Goal: Information Seeking & Learning: Learn about a topic

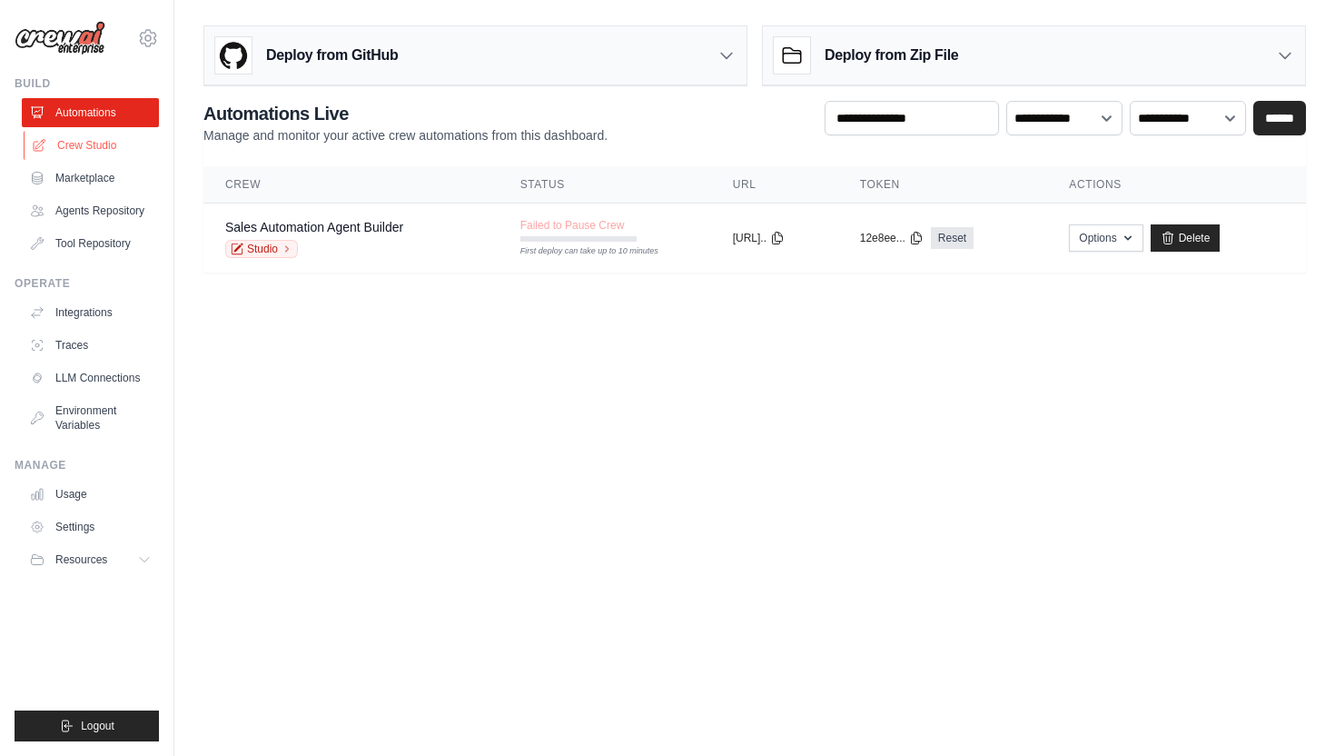
click at [83, 144] on link "Crew Studio" at bounding box center [92, 145] width 137 height 29
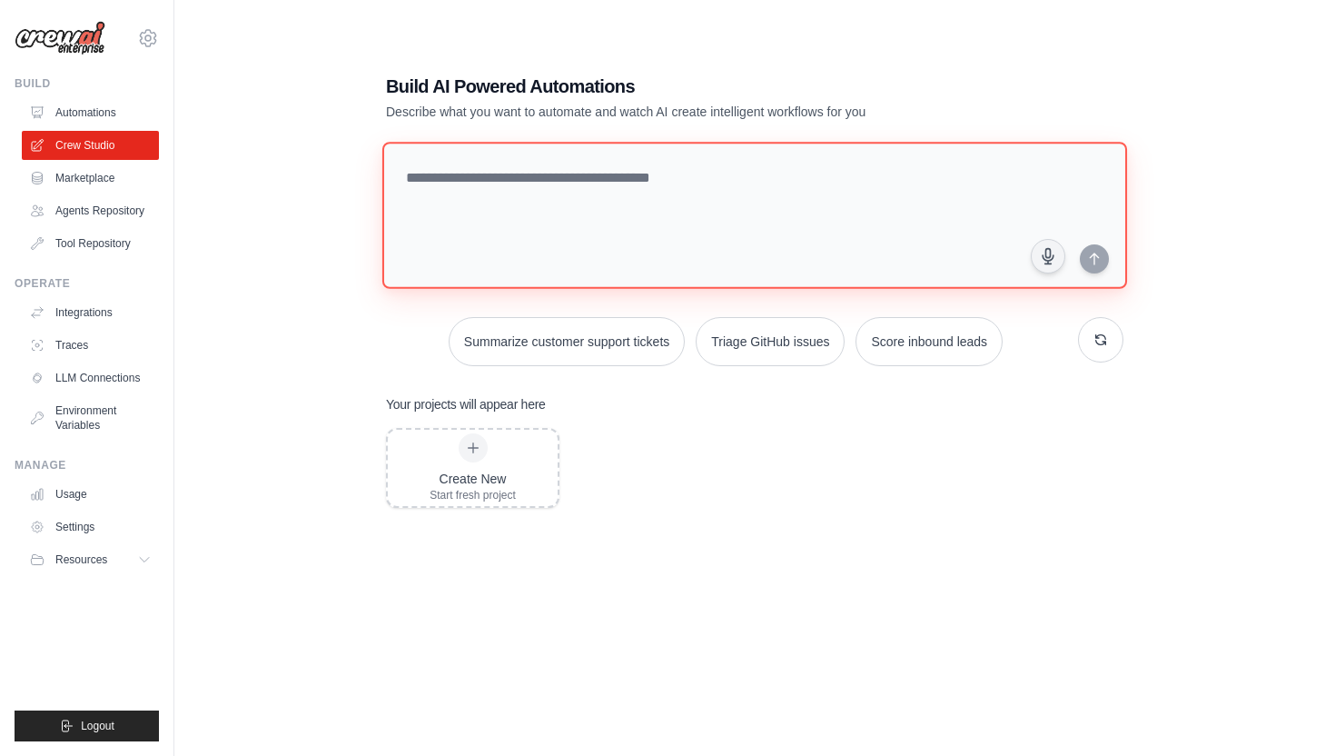
click at [569, 214] on textarea at bounding box center [754, 215] width 745 height 147
click at [588, 235] on textarea at bounding box center [754, 215] width 745 height 147
type textarea "**********"
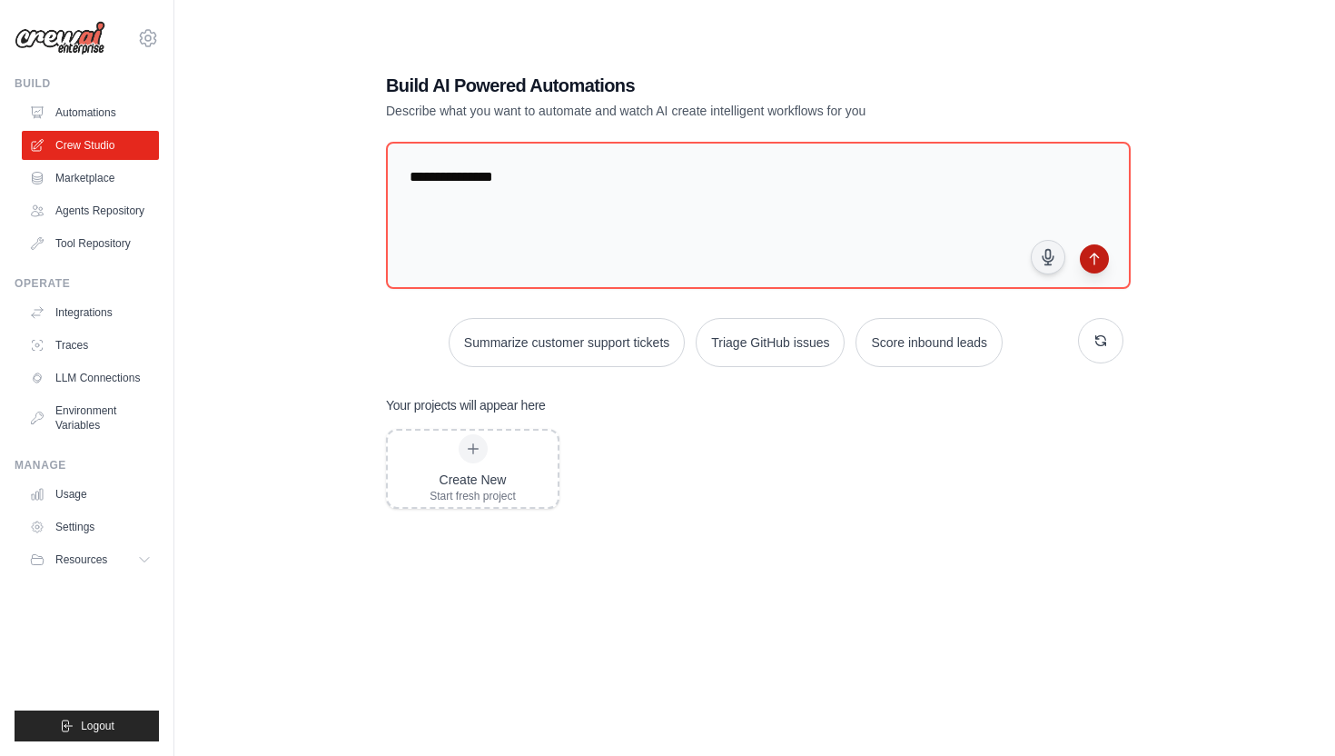
click at [1100, 259] on icon "submit" at bounding box center [1094, 259] width 15 height 15
click at [97, 173] on link "Marketplace" at bounding box center [92, 177] width 137 height 29
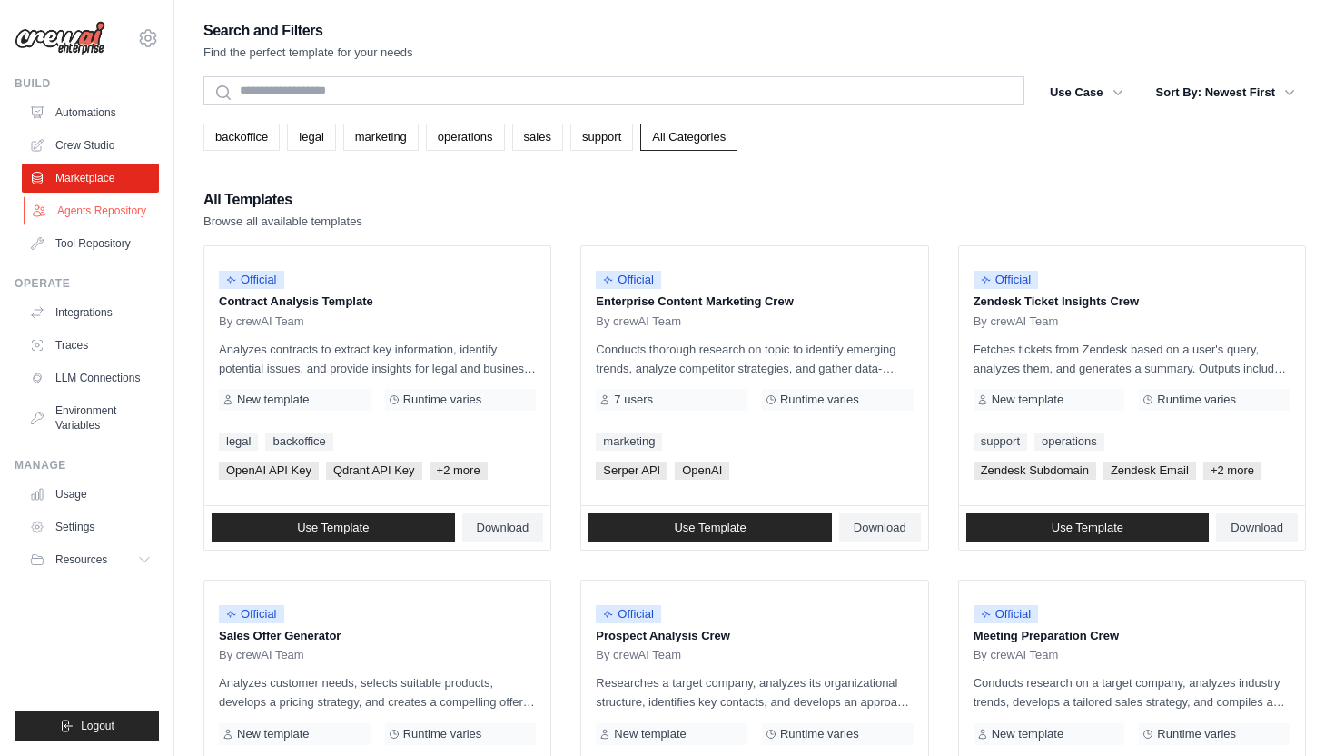
click at [96, 201] on link "Agents Repository" at bounding box center [92, 210] width 137 height 29
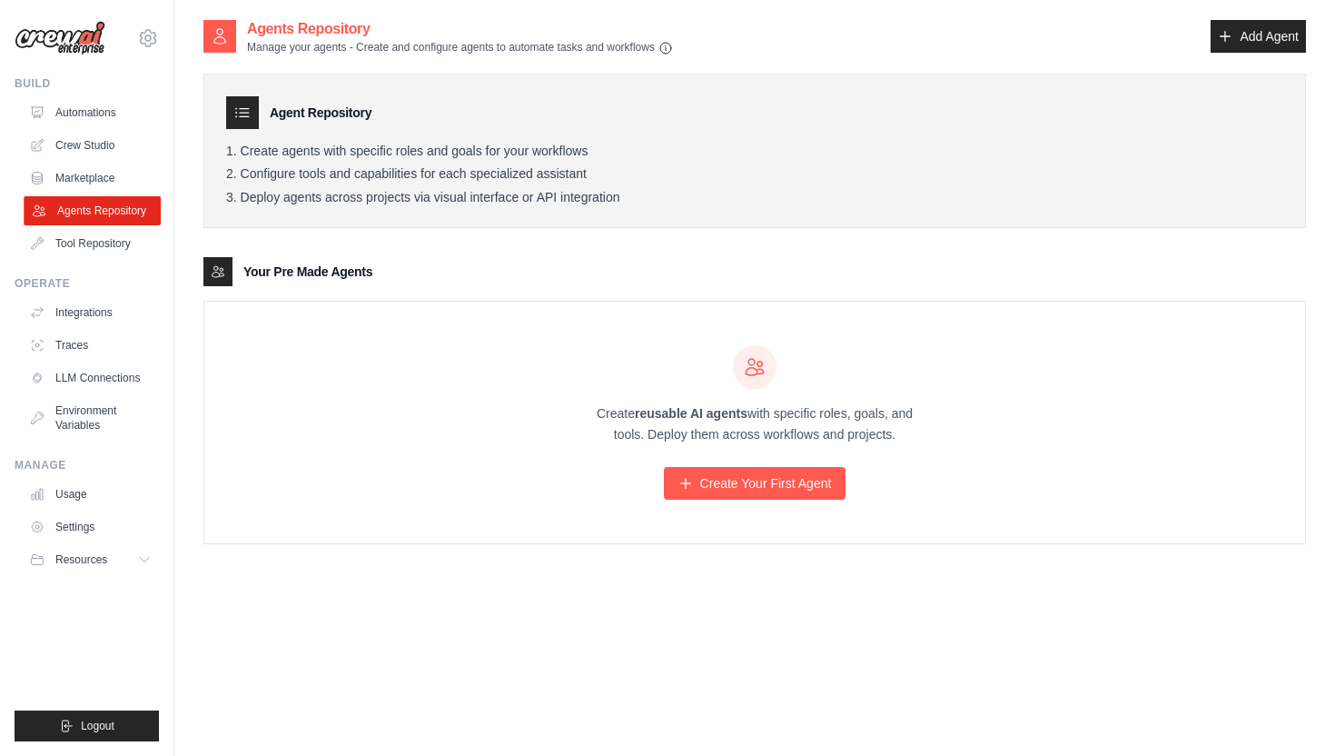
click at [96, 222] on link "Agents Repository" at bounding box center [92, 210] width 137 height 29
click at [96, 243] on link "Tool Repository" at bounding box center [92, 243] width 137 height 29
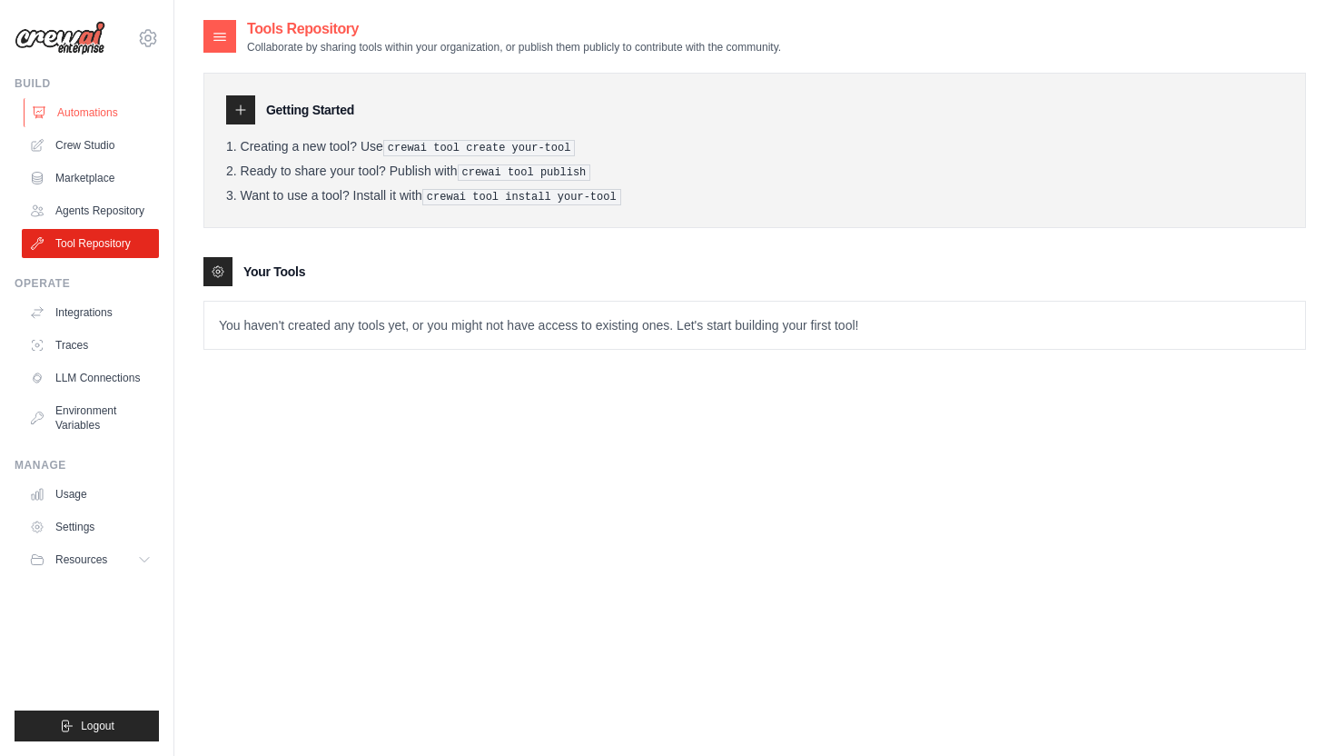
click at [102, 117] on link "Automations" at bounding box center [92, 112] width 137 height 29
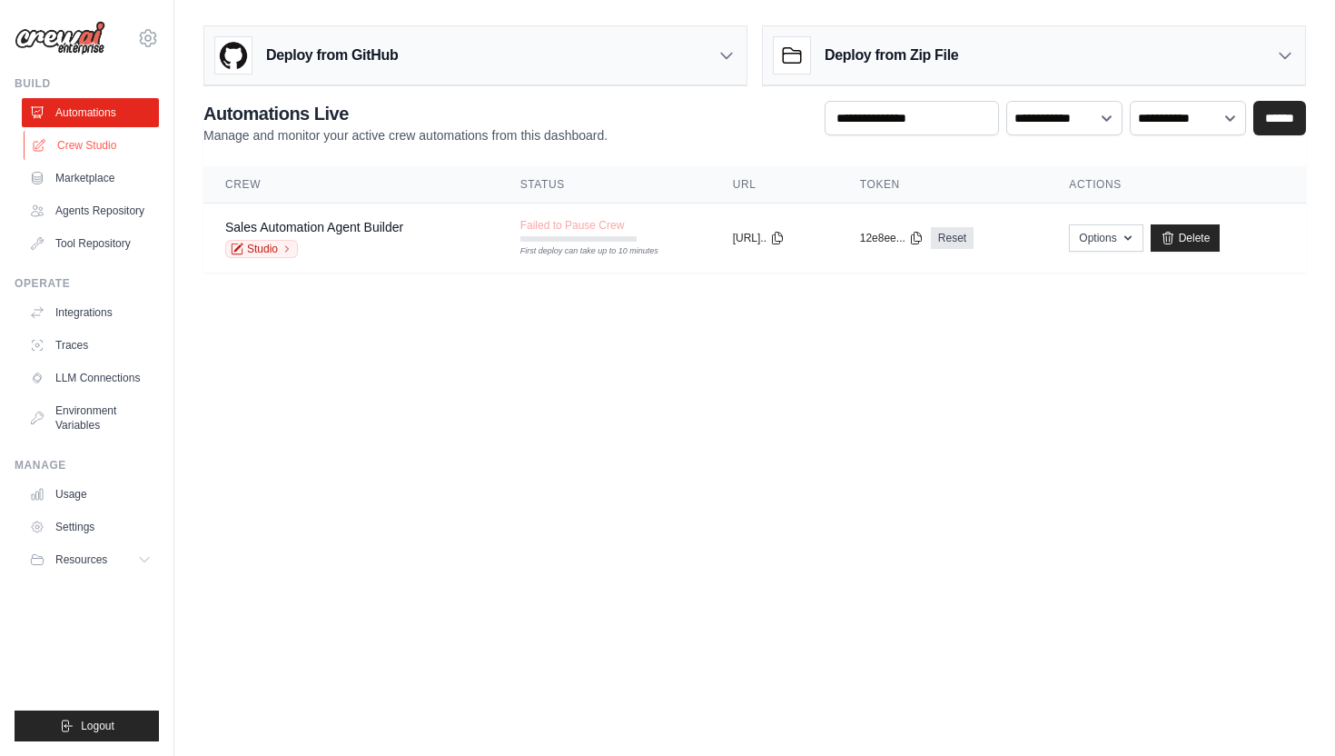
click at [101, 151] on link "Crew Studio" at bounding box center [92, 145] width 137 height 29
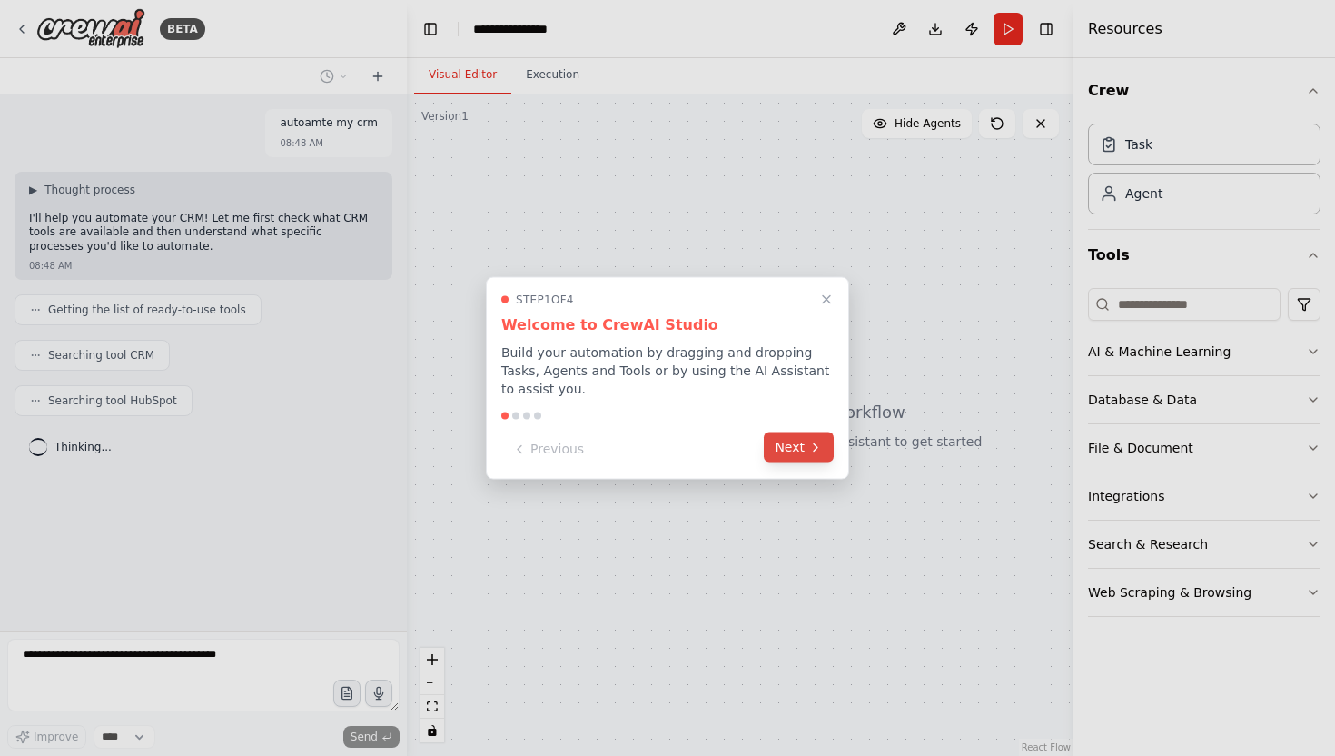
click at [795, 442] on button "Next" at bounding box center [799, 447] width 70 height 30
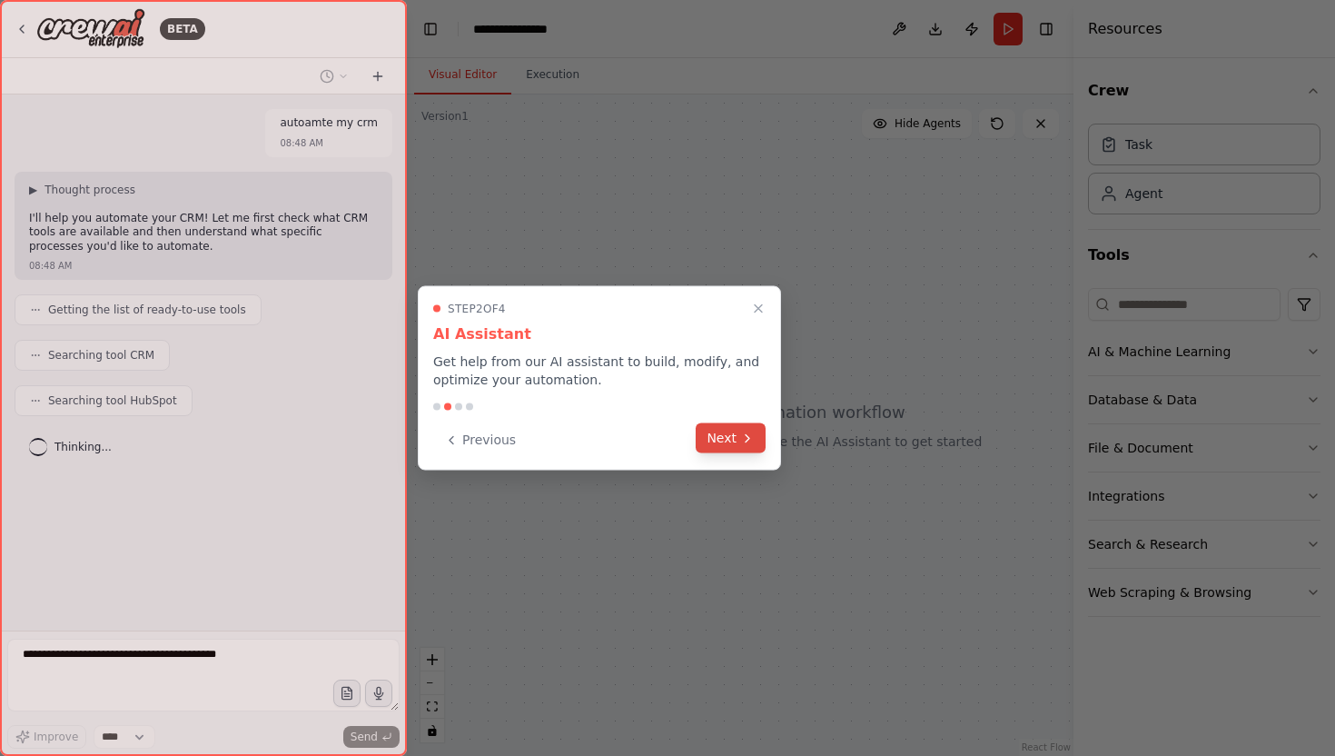
click at [728, 440] on button "Next" at bounding box center [731, 438] width 70 height 30
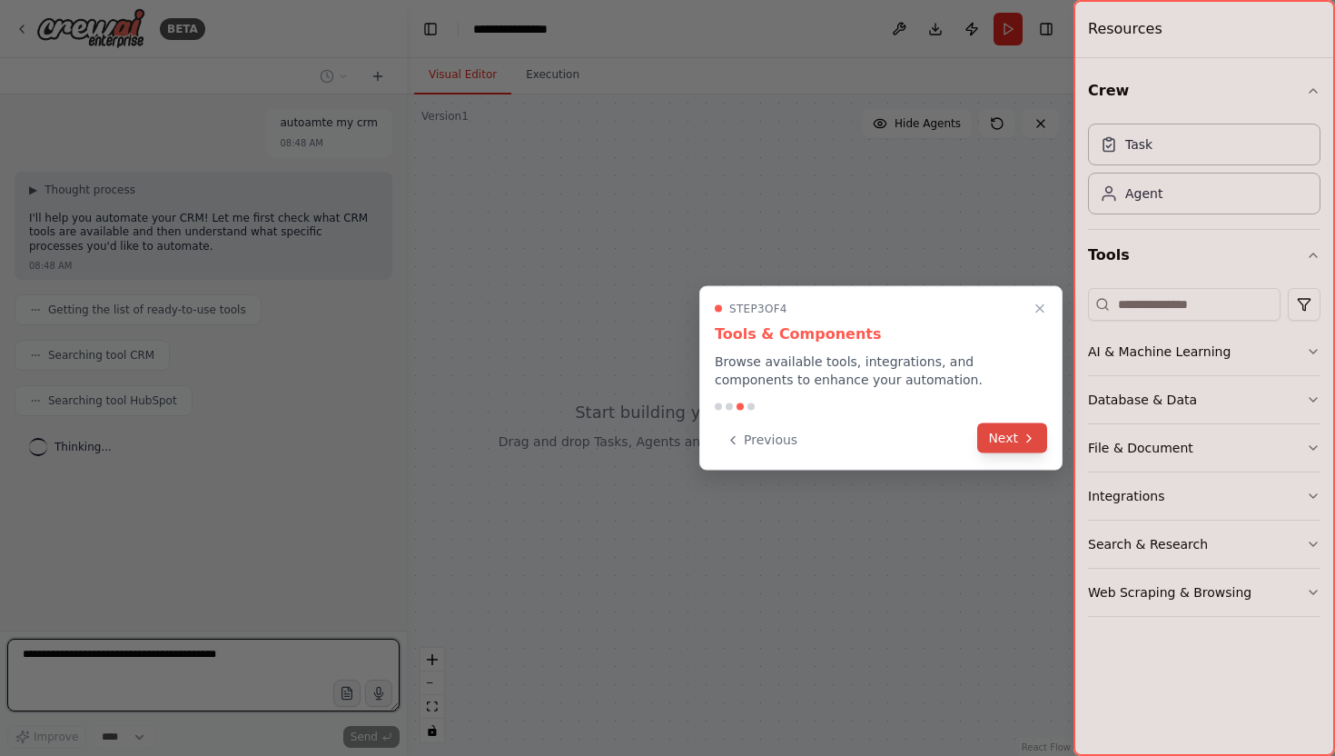
click at [1017, 439] on button "Next" at bounding box center [1012, 438] width 70 height 30
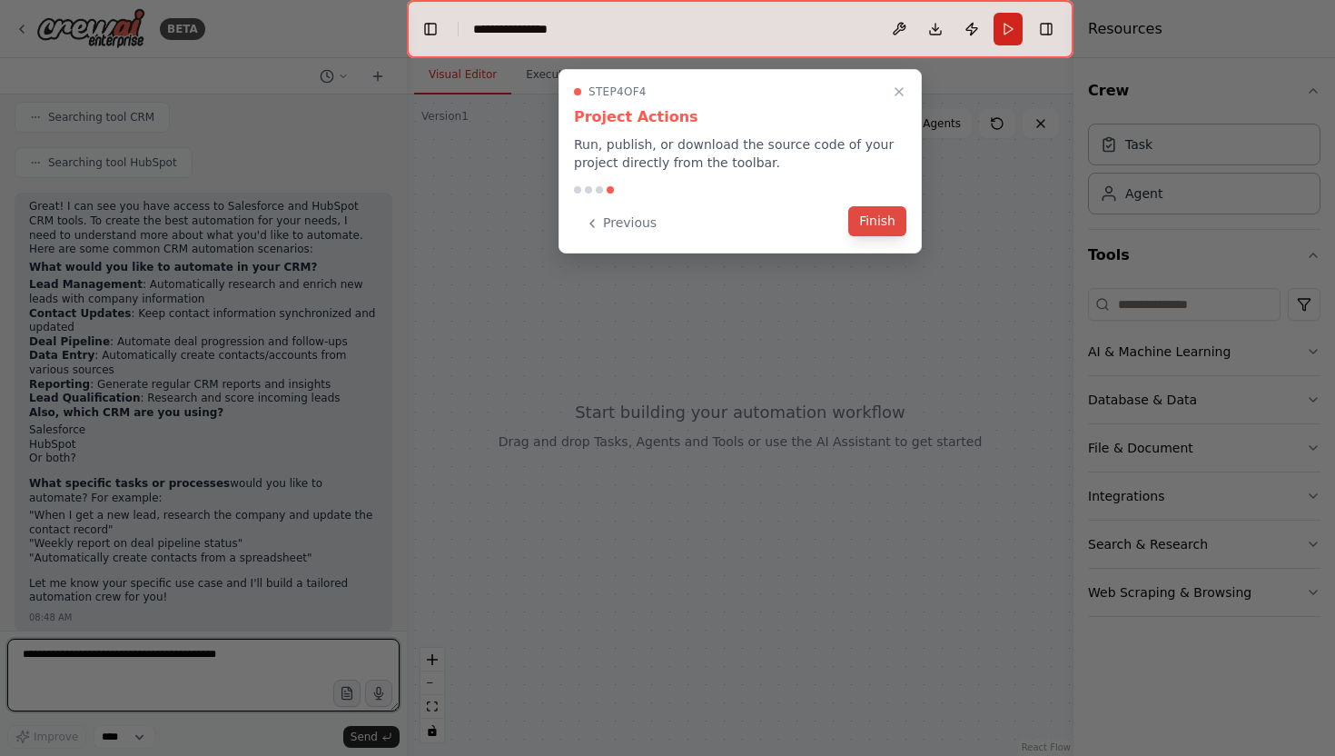
scroll to position [252, 0]
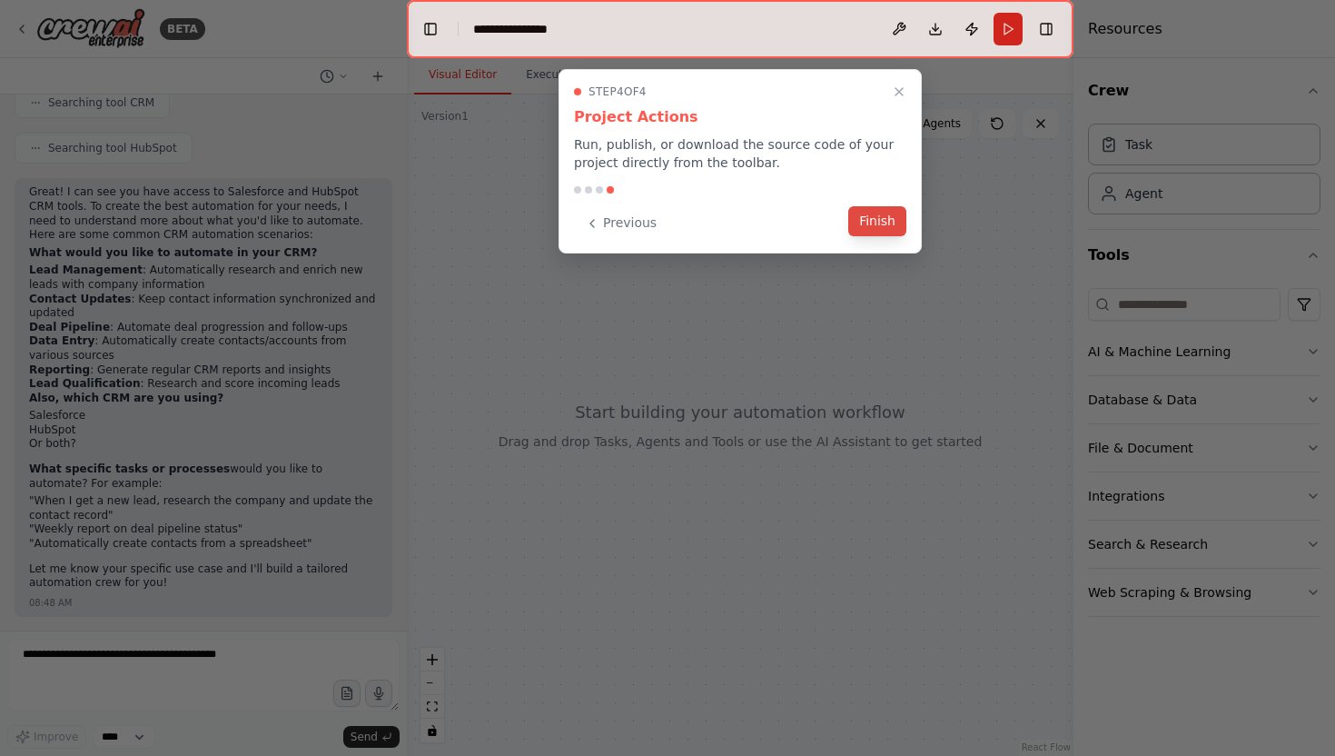
click at [860, 223] on button "Finish" at bounding box center [877, 221] width 58 height 30
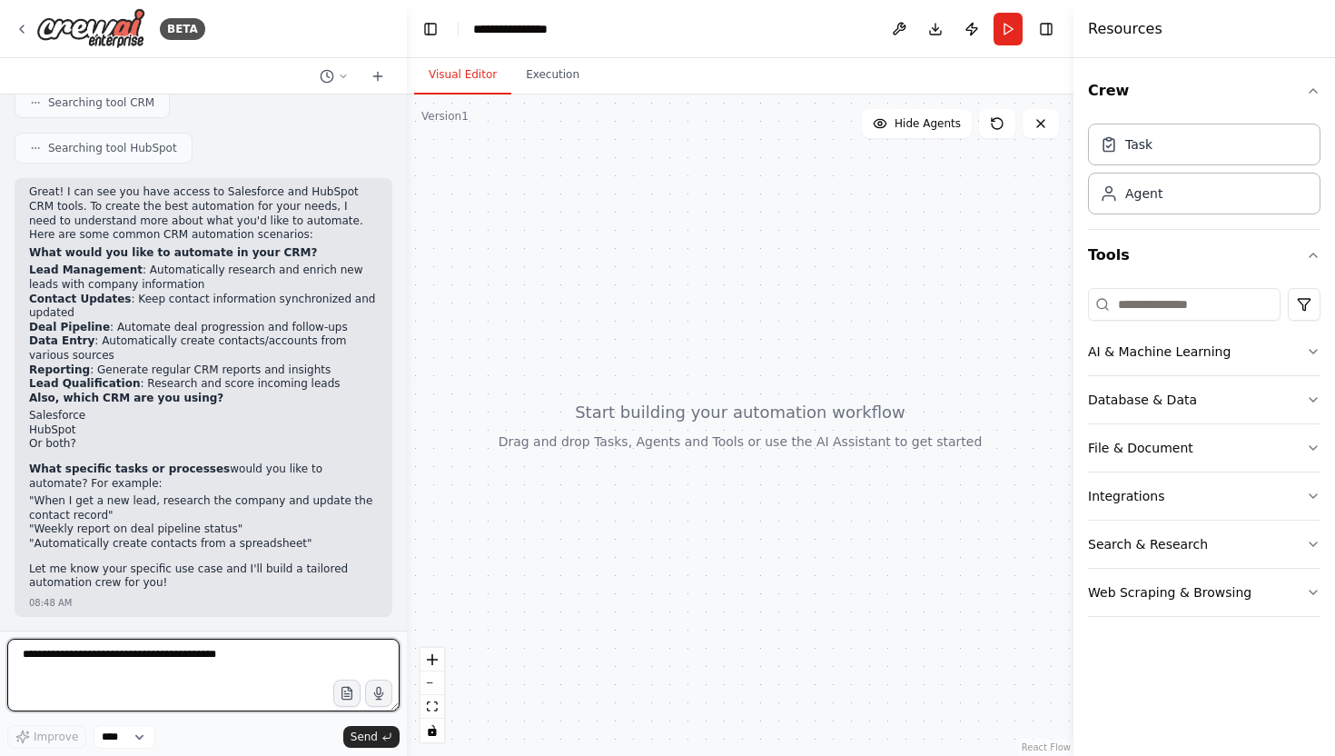
click at [132, 668] on textarea at bounding box center [203, 674] width 392 height 73
type textarea "**********"
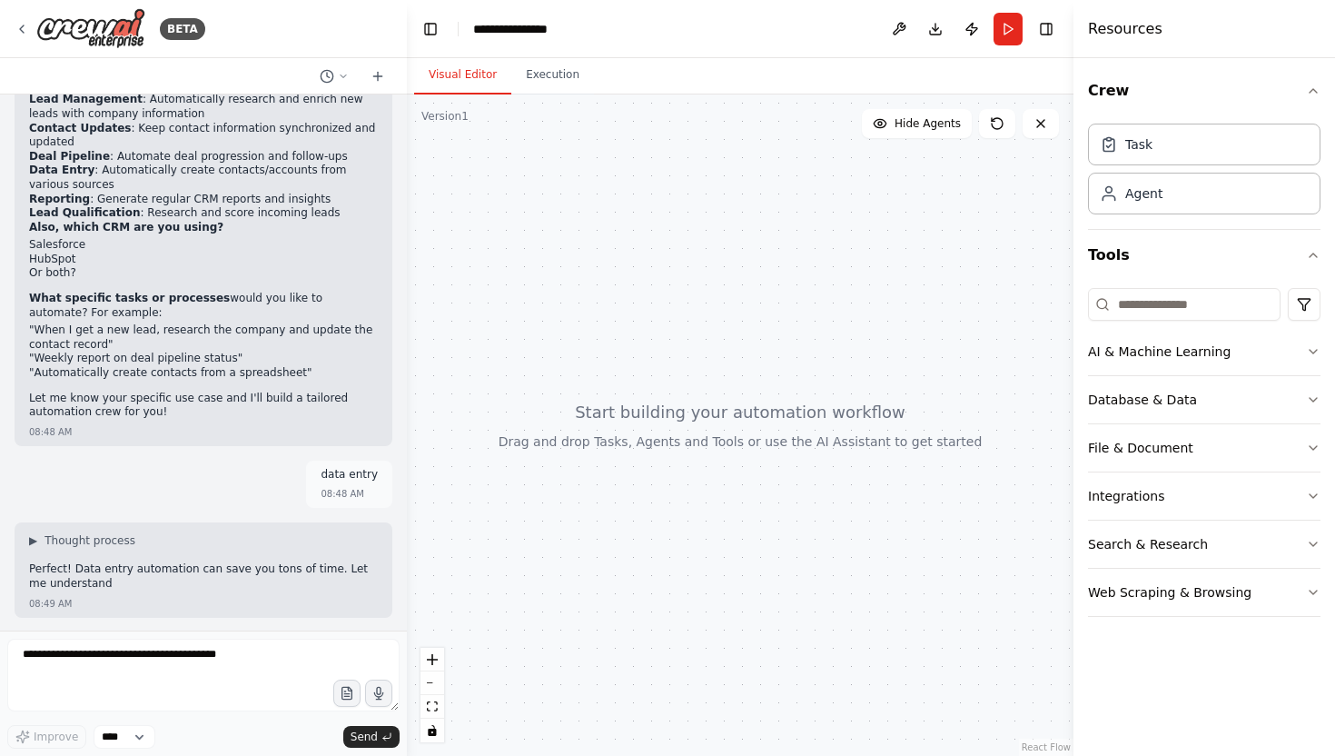
scroll to position [516, 0]
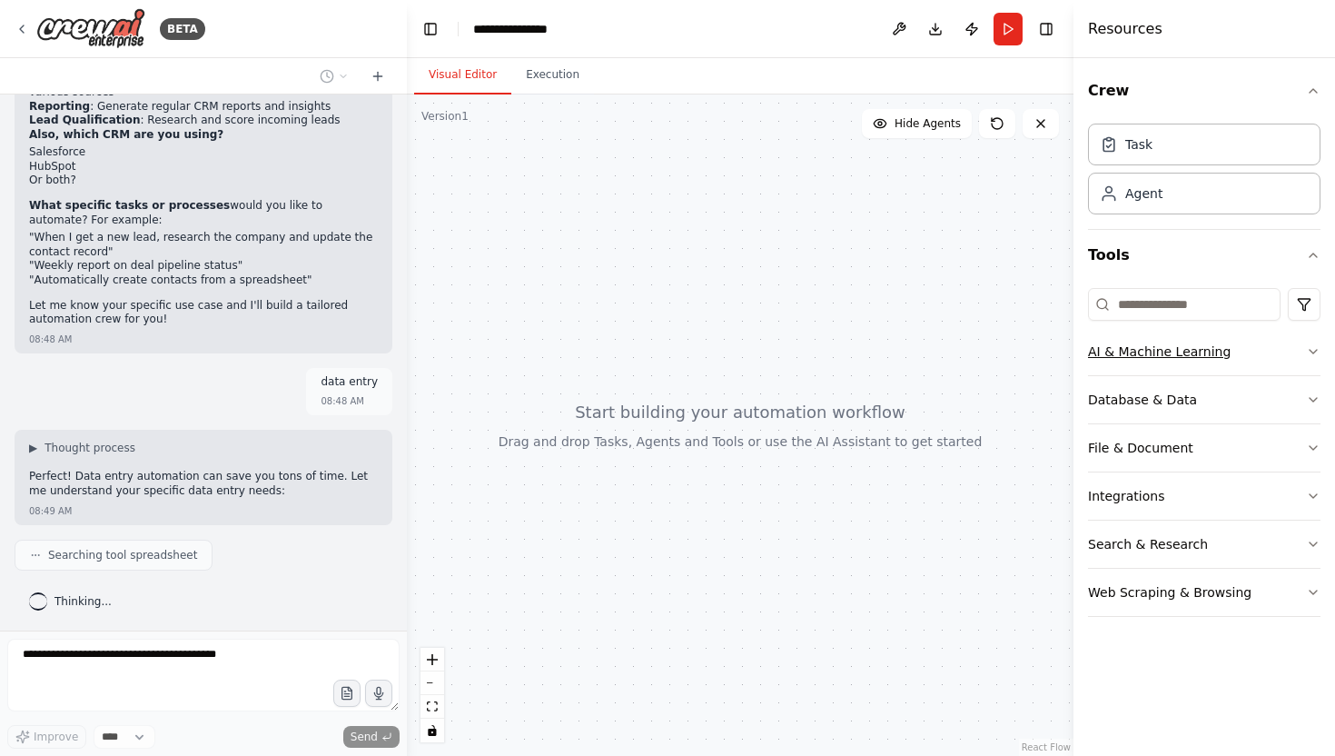
click at [1273, 355] on button "AI & Machine Learning" at bounding box center [1204, 351] width 232 height 47
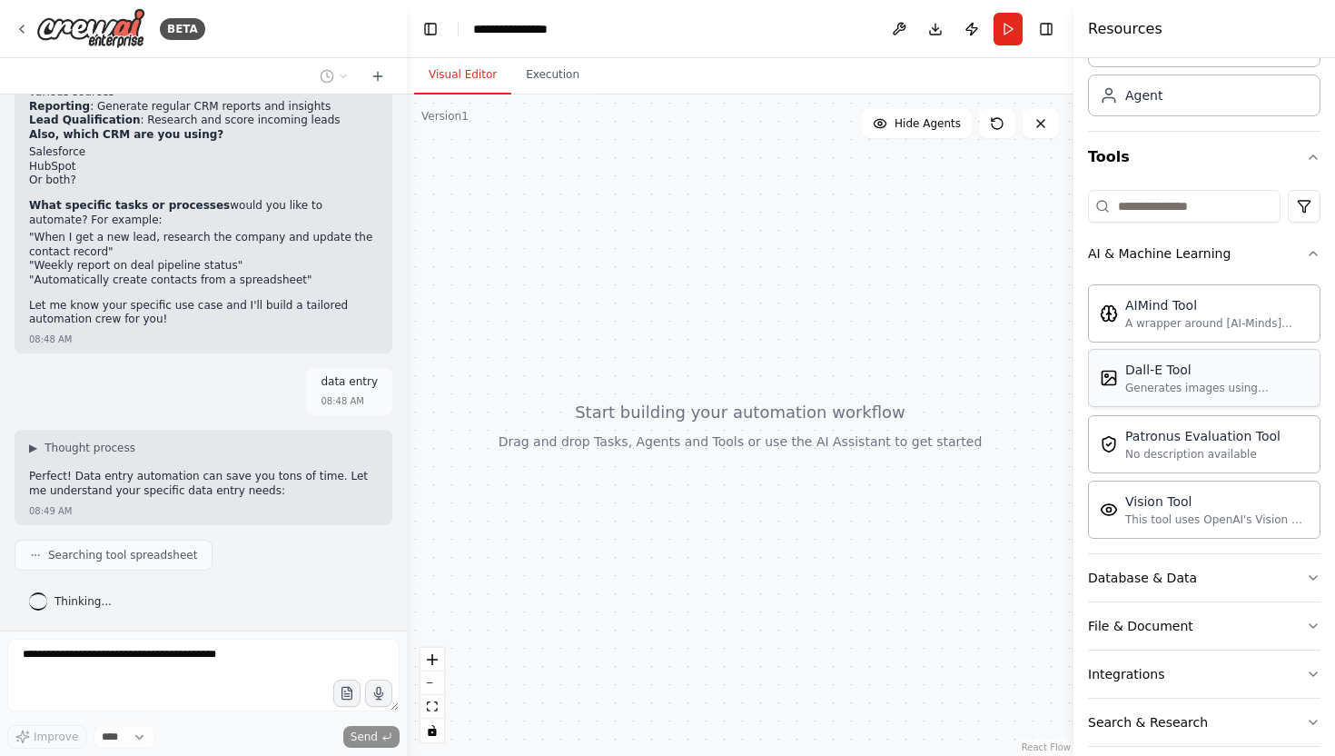
scroll to position [158, 0]
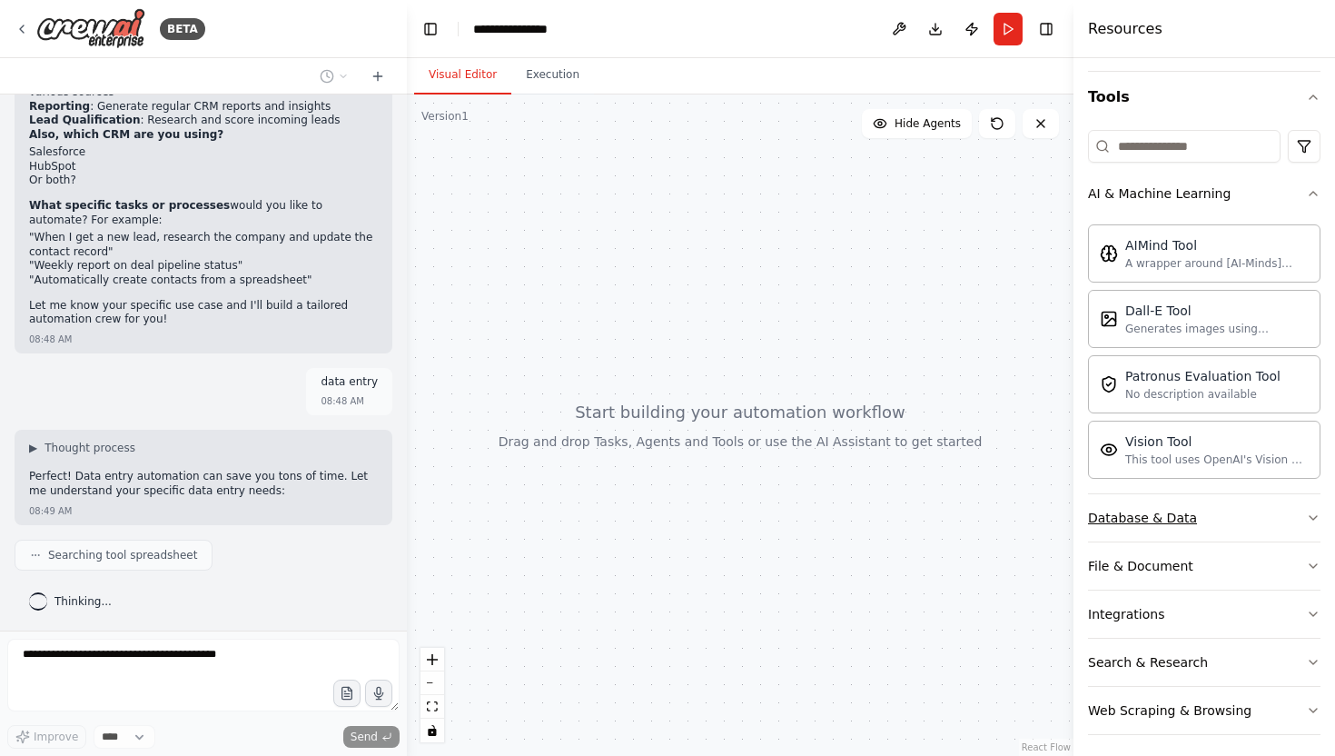
click at [1273, 510] on button "Database & Data" at bounding box center [1204, 517] width 232 height 47
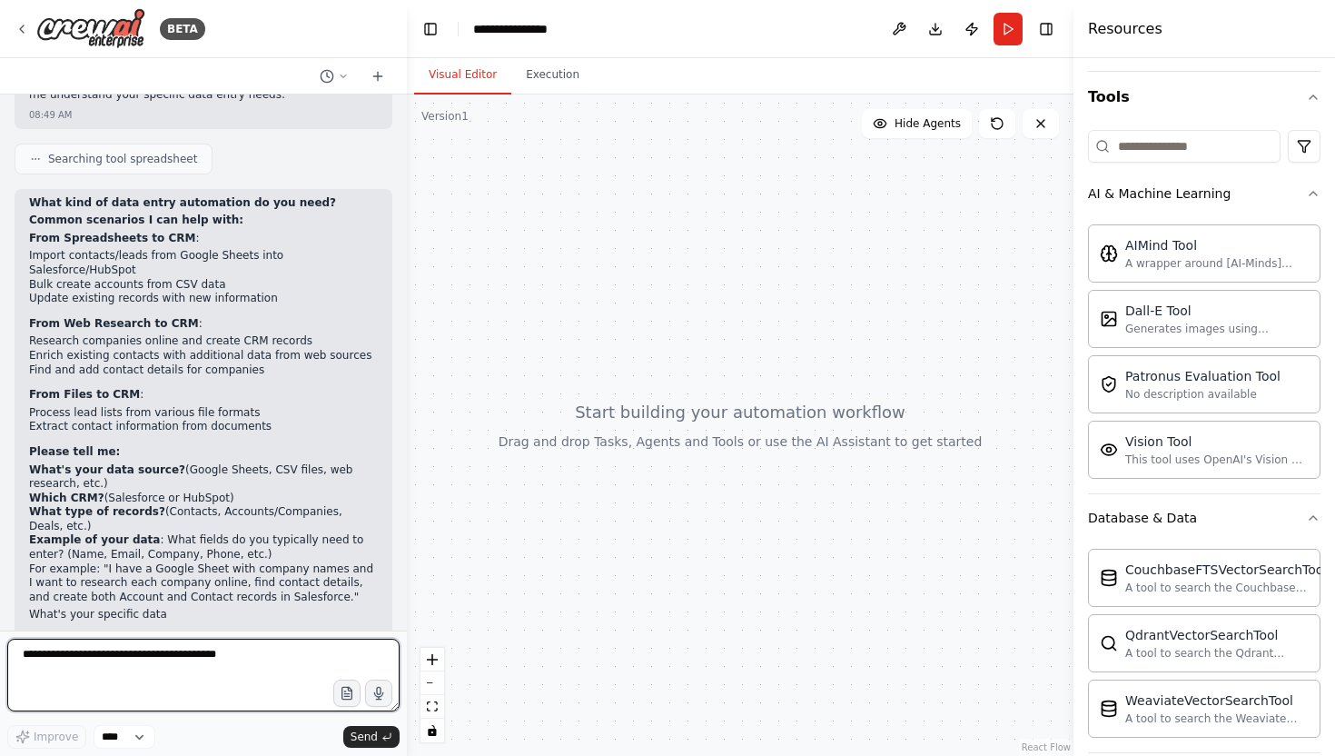
scroll to position [929, 0]
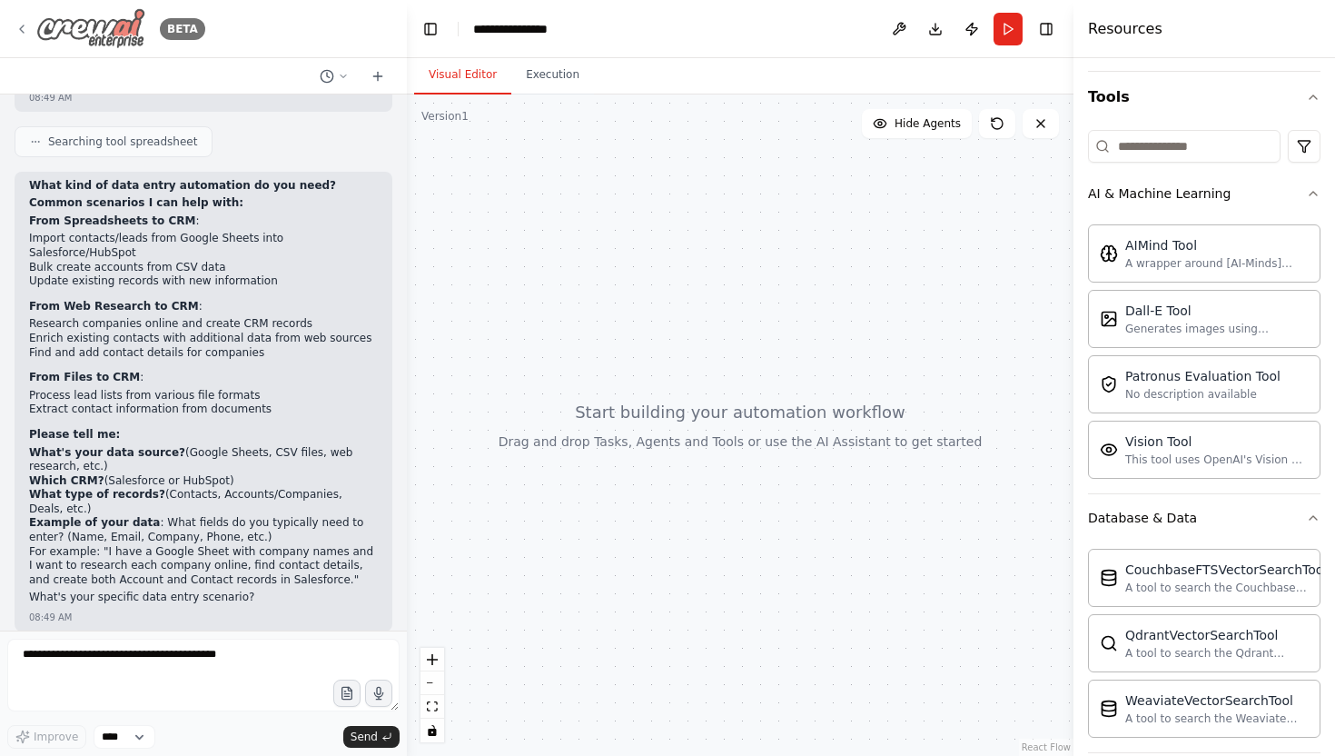
click at [15, 25] on icon at bounding box center [22, 29] width 15 height 15
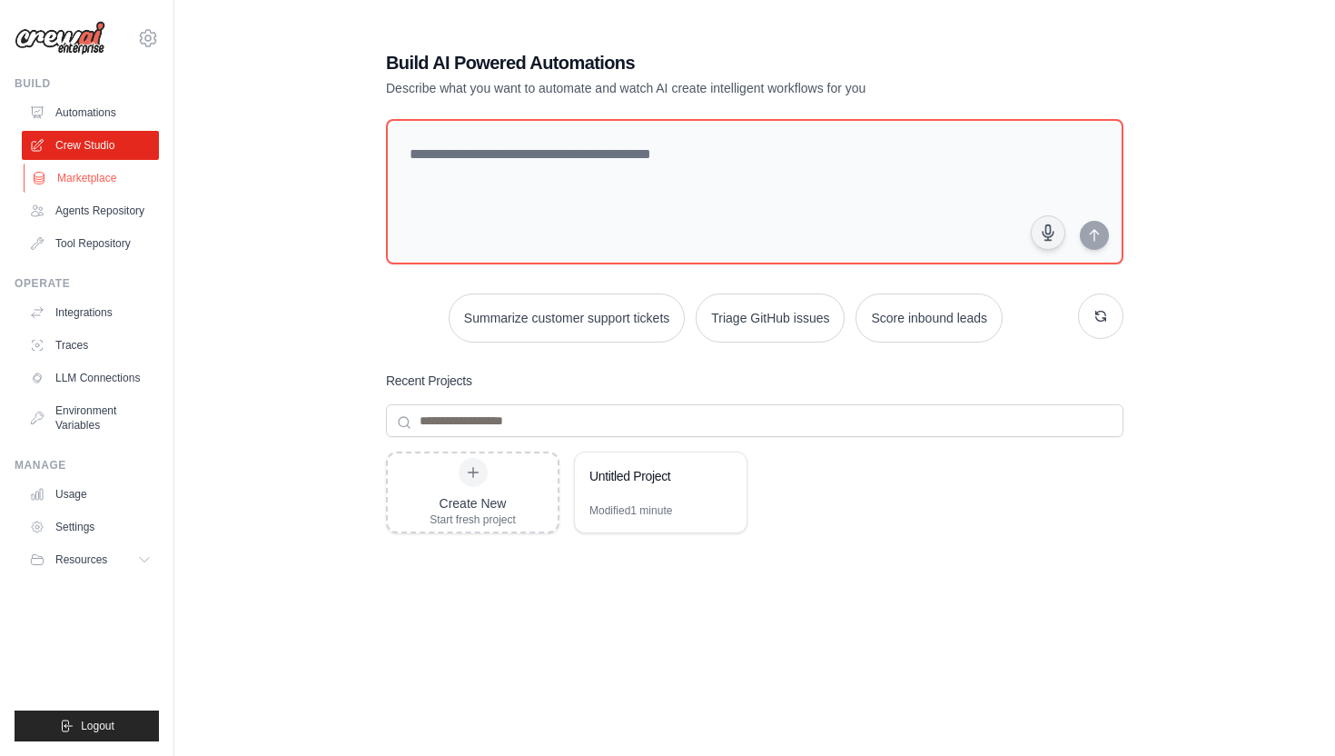
click at [97, 182] on link "Marketplace" at bounding box center [92, 177] width 137 height 29
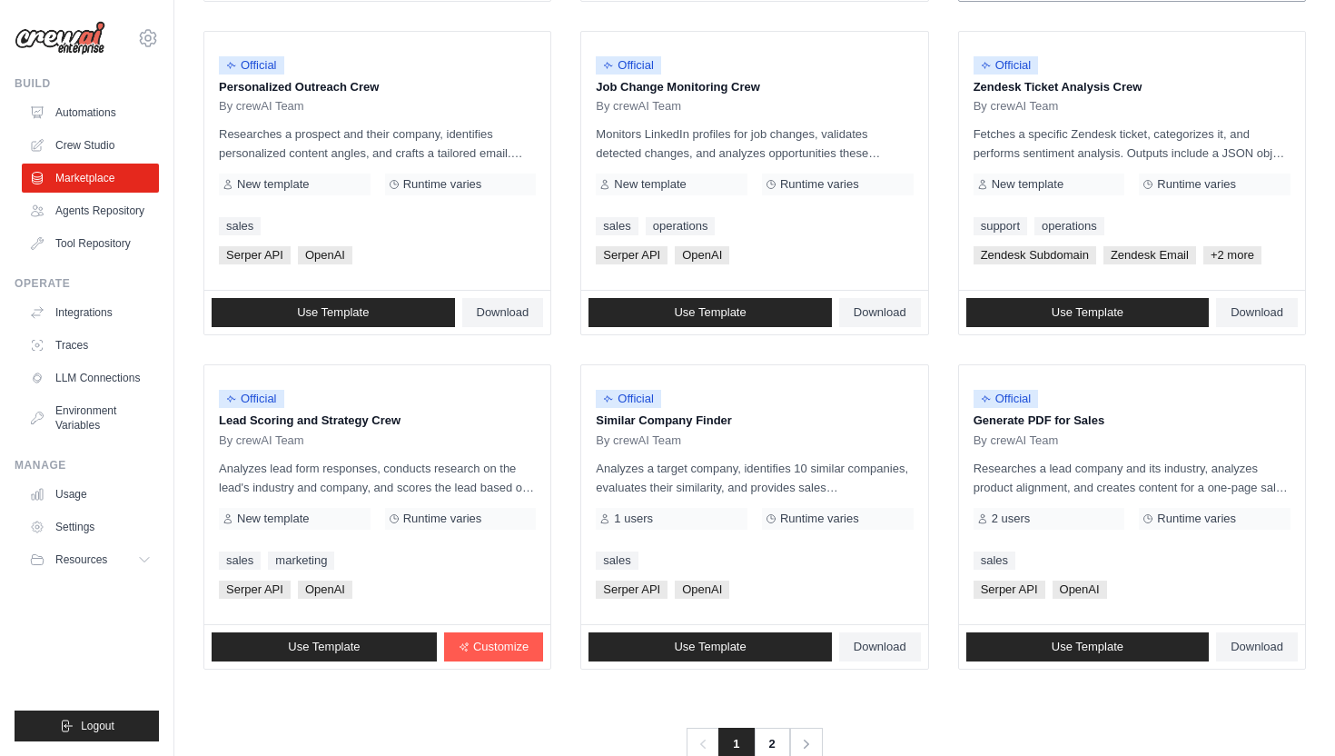
scroll to position [927, 0]
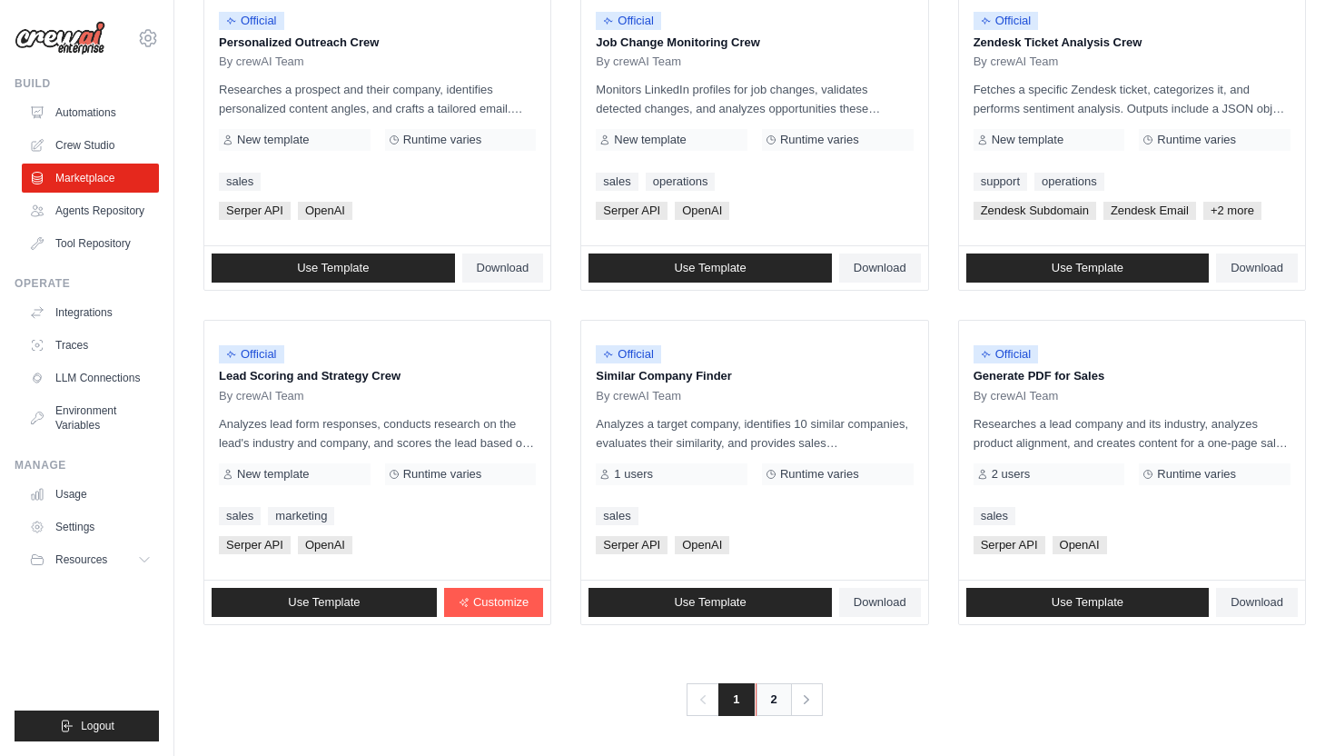
click at [773, 698] on link "2" at bounding box center [774, 699] width 36 height 33
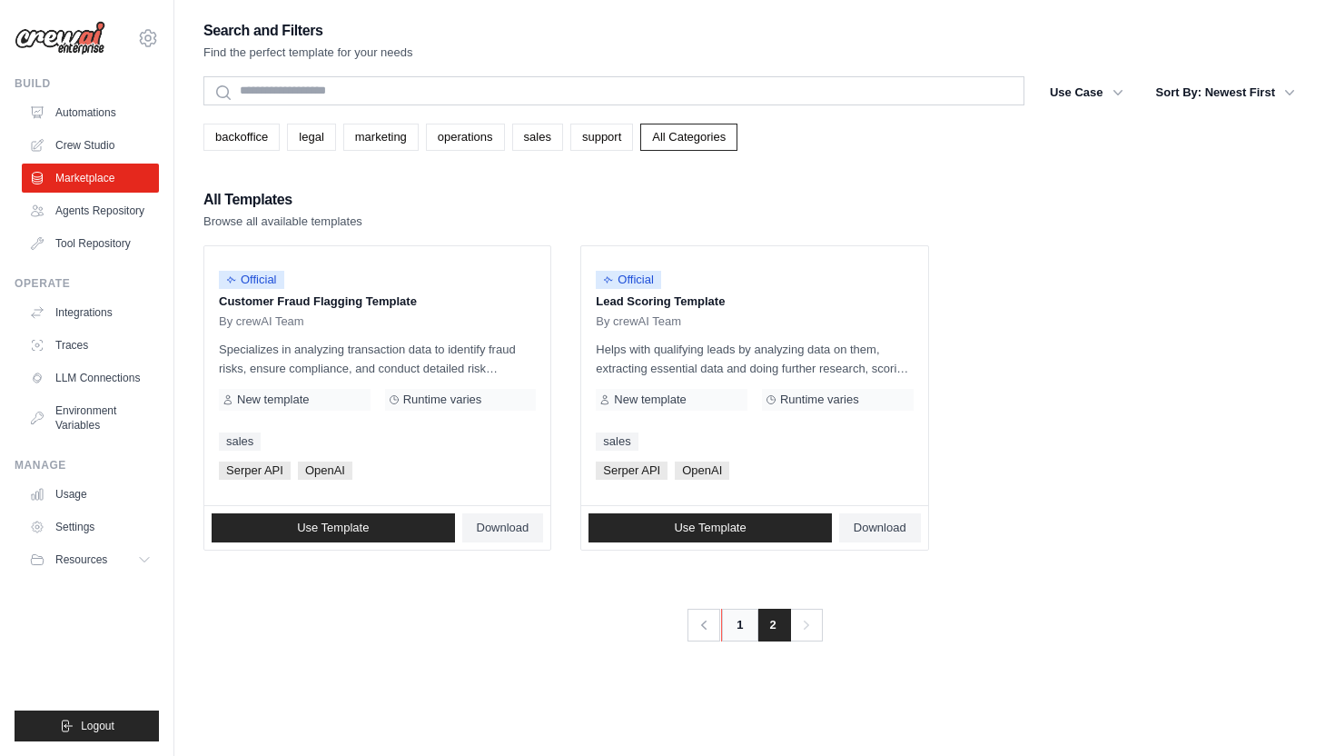
click at [743, 618] on link "1" at bounding box center [739, 624] width 36 height 33
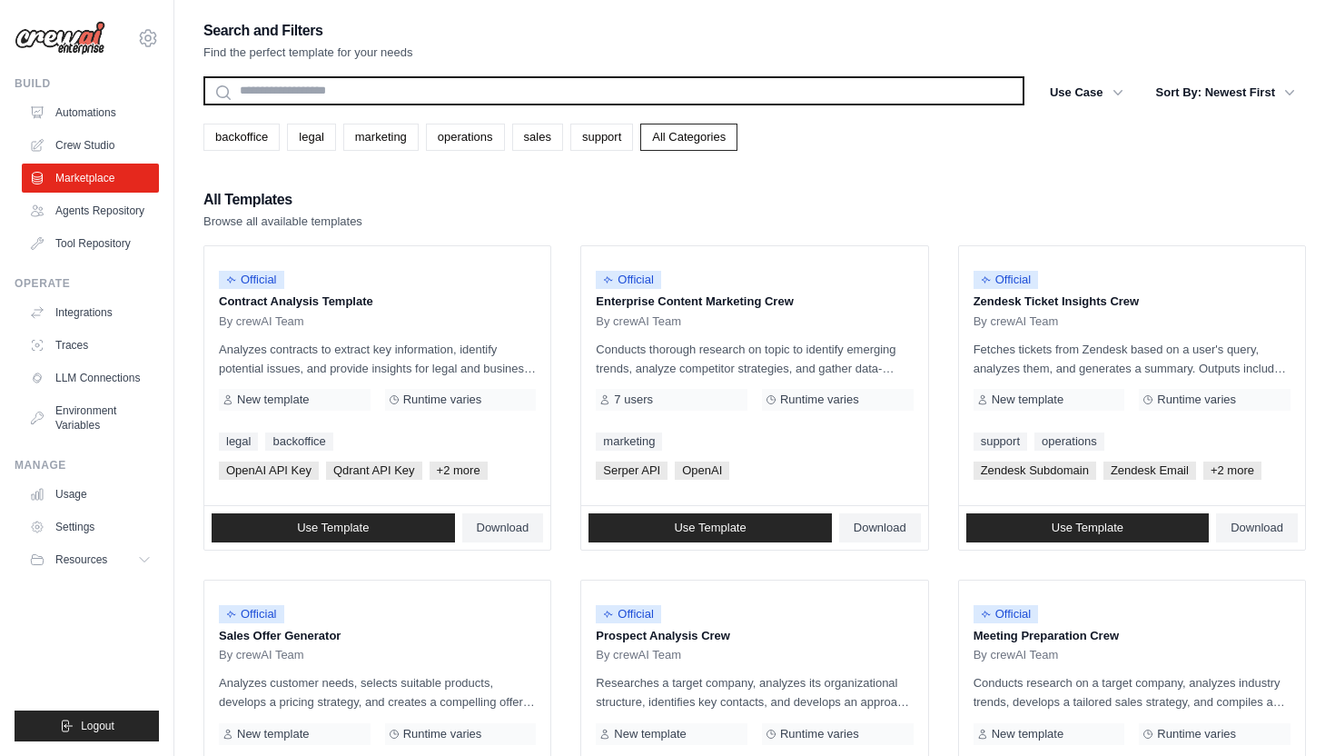
click at [418, 89] on input "text" at bounding box center [613, 90] width 821 height 29
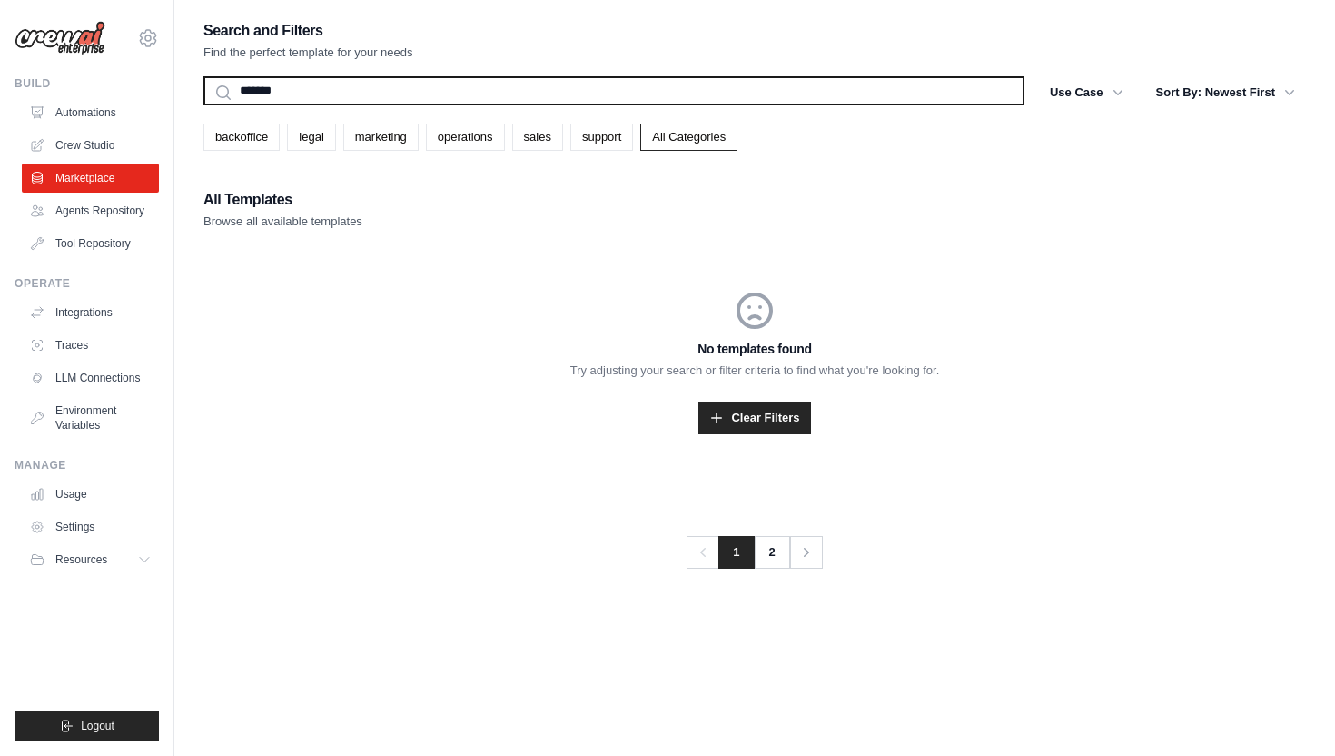
type input "*******"
click at [203, 104] on button "Search" at bounding box center [203, 104] width 1 height 1
click at [534, 94] on input "*******" at bounding box center [613, 90] width 821 height 29
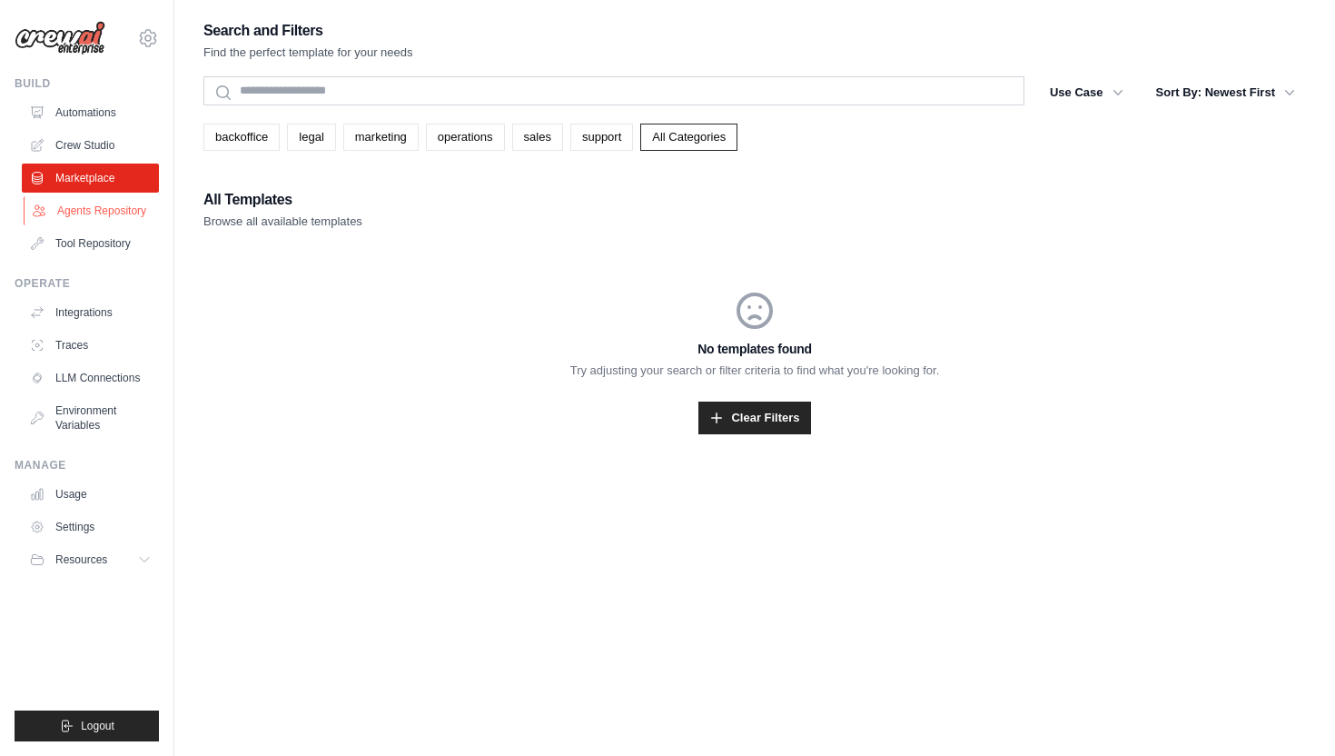
click at [108, 219] on link "Agents Repository" at bounding box center [92, 210] width 137 height 29
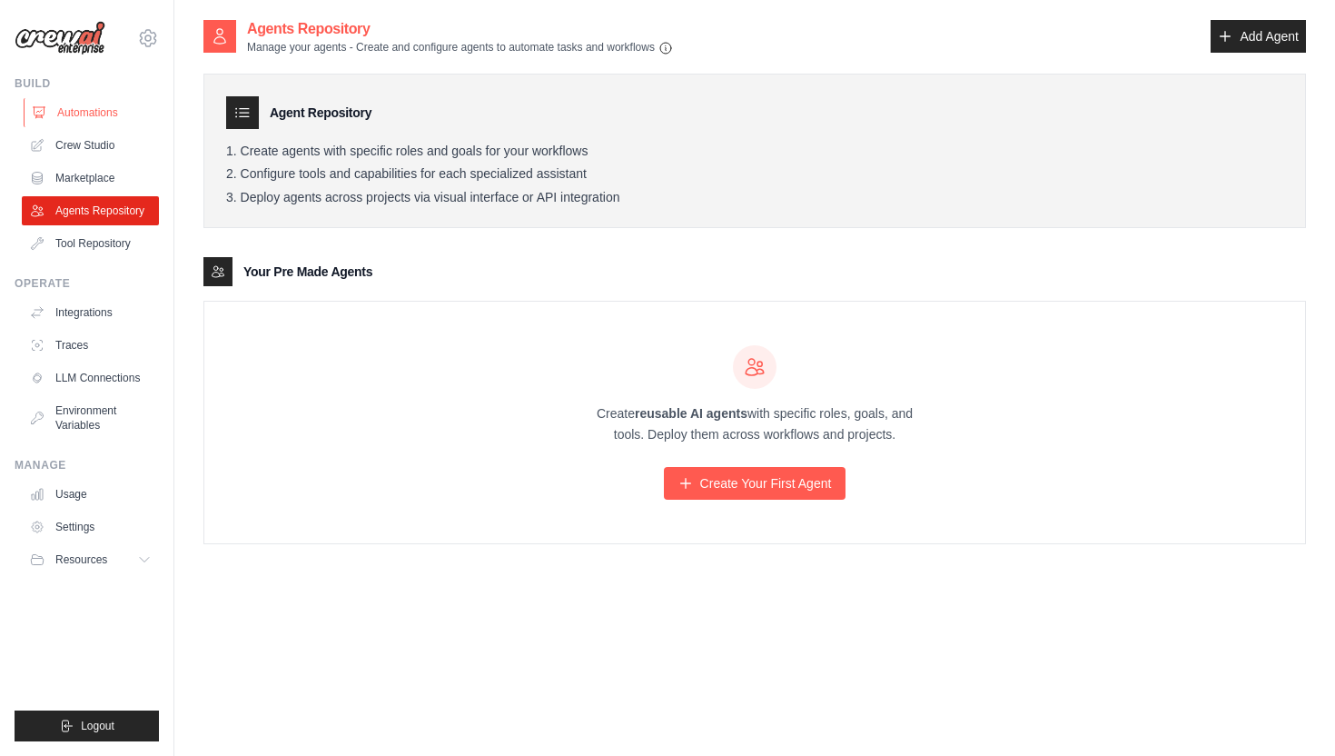
click at [83, 100] on link "Automations" at bounding box center [92, 112] width 137 height 29
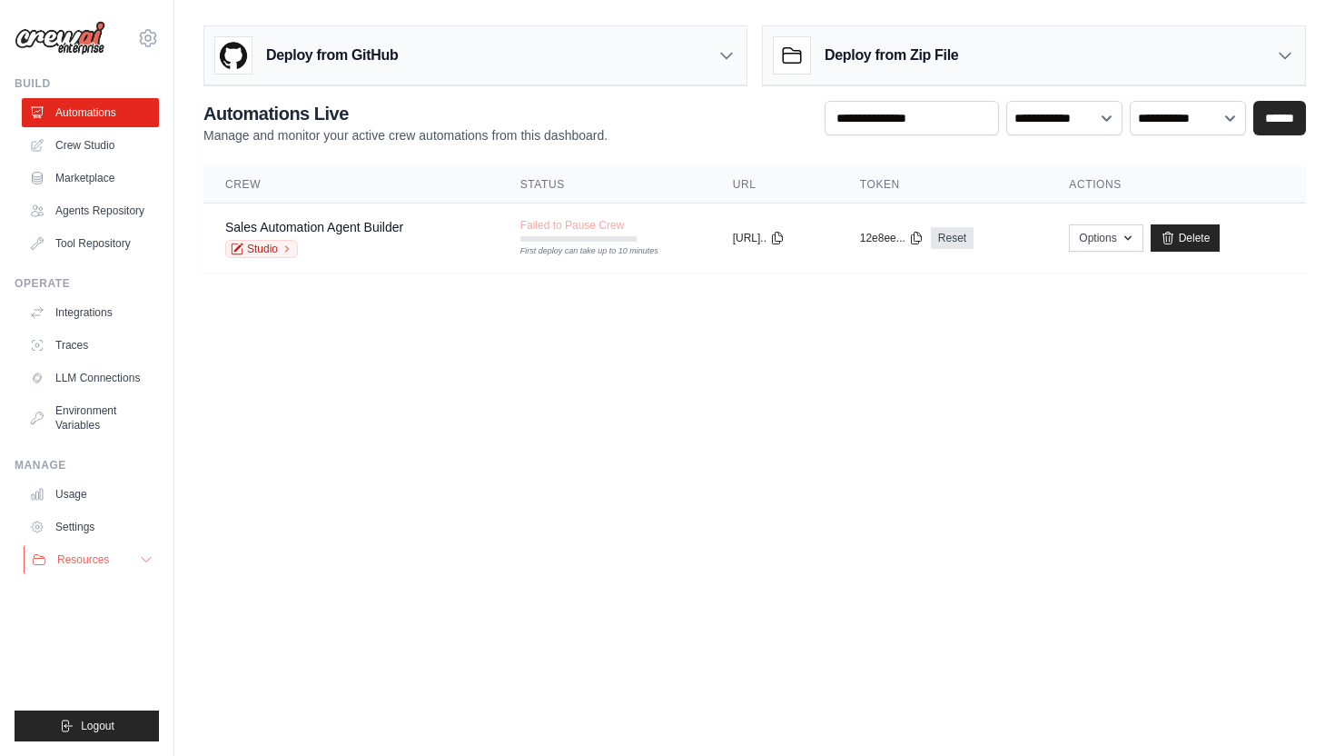
click at [90, 552] on span "Resources" at bounding box center [83, 559] width 52 height 15
